Goal: Task Accomplishment & Management: Manage account settings

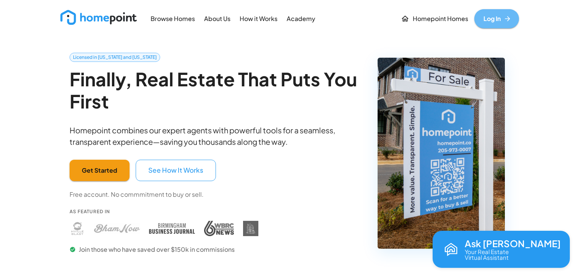
click at [485, 15] on link "Log In" at bounding box center [496, 18] width 45 height 19
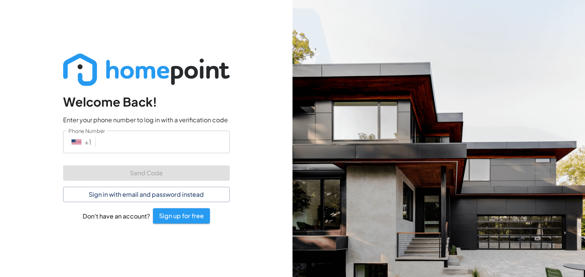
click at [158, 136] on input "Phone Number" at bounding box center [164, 142] width 131 height 23
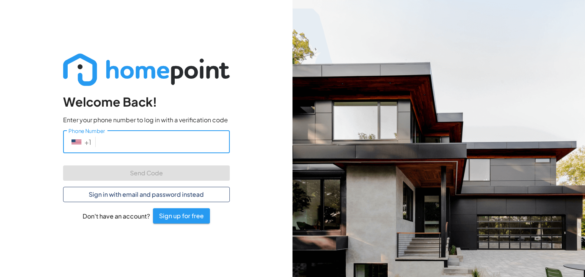
click at [144, 202] on button "Sign in with email and password instead" at bounding box center [146, 194] width 167 height 15
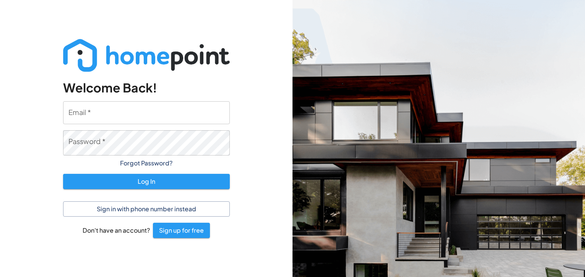
click at [130, 103] on input "Email   *" at bounding box center [146, 112] width 167 height 23
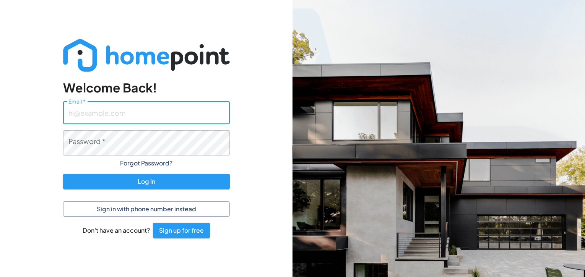
paste input "[PERSON_NAME][EMAIL_ADDRESS][PERSON_NAME][DOMAIN_NAME]"
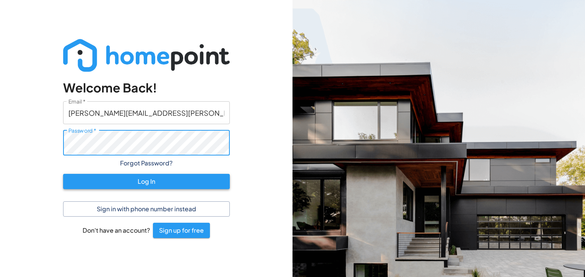
click at [159, 174] on button "Log In" at bounding box center [146, 181] width 167 height 15
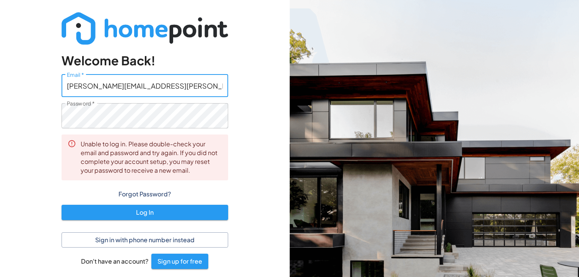
drag, startPoint x: 185, startPoint y: 89, endPoint x: 176, endPoint y: 44, distance: 45.2
click at [169, 49] on div "Welcome Back! Email   * [PERSON_NAME][EMAIL_ADDRESS][PERSON_NAME][DOMAIN_NAME] …" at bounding box center [145, 140] width 167 height 257
paste input "[PERSON_NAME]"
type input "[PERSON_NAME][EMAIL_ADDRESS][PERSON_NAME][DOMAIN_NAME]"
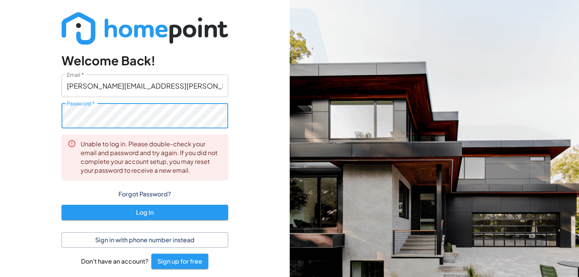
click at [9, 120] on div "Welcome Back! Email   * [PERSON_NAME][EMAIL_ADDRESS][PERSON_NAME][DOMAIN_NAME] …" at bounding box center [145, 140] width 290 height 281
click at [196, 220] on button "Log In" at bounding box center [145, 212] width 167 height 15
